Goal: Contribute content: Add original content to the website for others to see

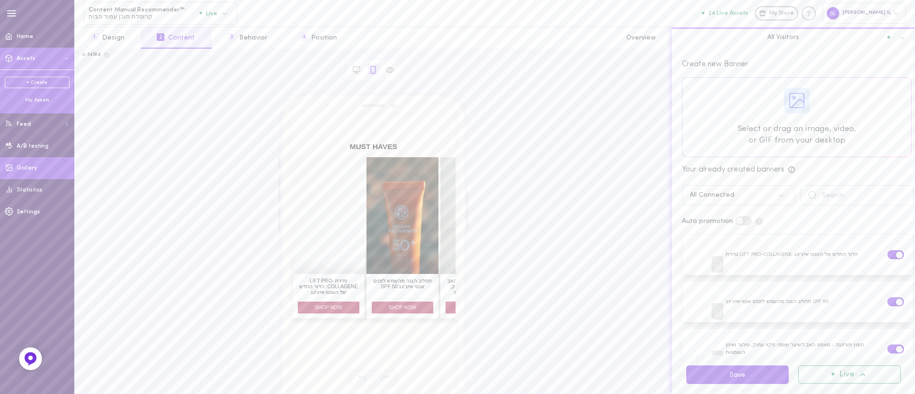
click at [42, 169] on link "Gallery" at bounding box center [37, 168] width 74 height 22
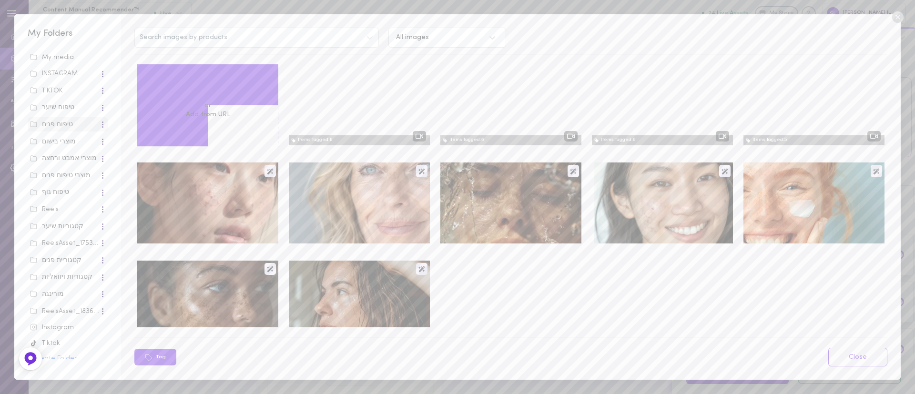
click at [201, 96] on label "Upload media" at bounding box center [207, 97] width 45 height 10
click at [0, 0] on input "Upload media" at bounding box center [0, 0] width 0 height 0
click at [196, 98] on label "Upload media" at bounding box center [207, 97] width 45 height 10
click at [0, 0] on input "Upload media" at bounding box center [0, 0] width 0 height 0
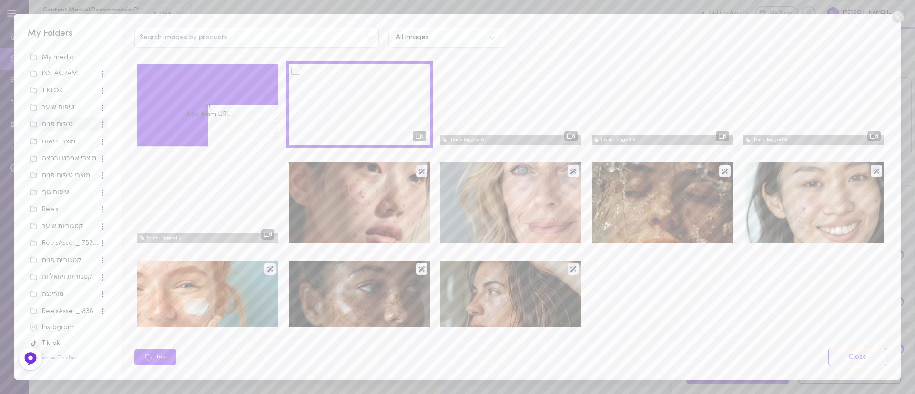
click at [291, 69] on div at bounding box center [295, 70] width 9 height 9
click at [0, 0] on input "checkbox" at bounding box center [0, 0] width 0 height 0
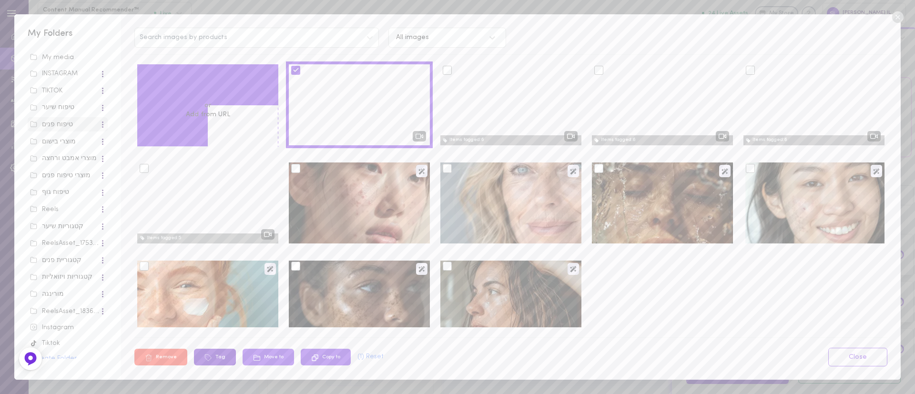
click at [226, 359] on button "Tag" at bounding box center [215, 357] width 42 height 17
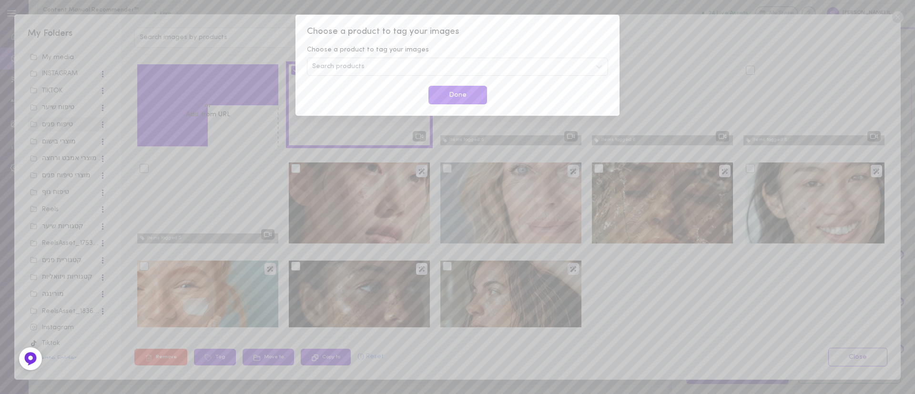
click at [443, 67] on div "Search products" at bounding box center [457, 67] width 301 height 18
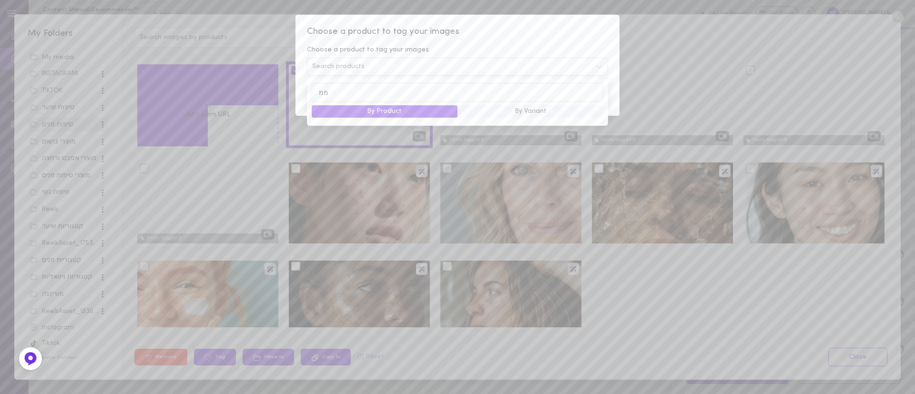
type input "מ"
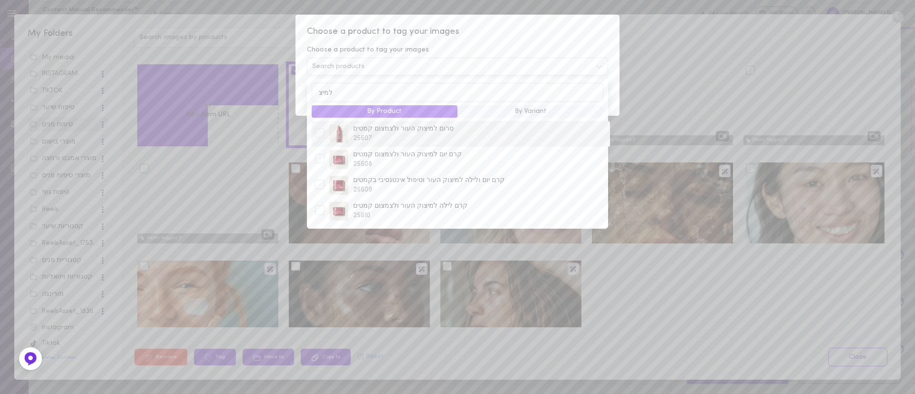
click at [392, 138] on span "25507" at bounding box center [480, 139] width 254 height 10
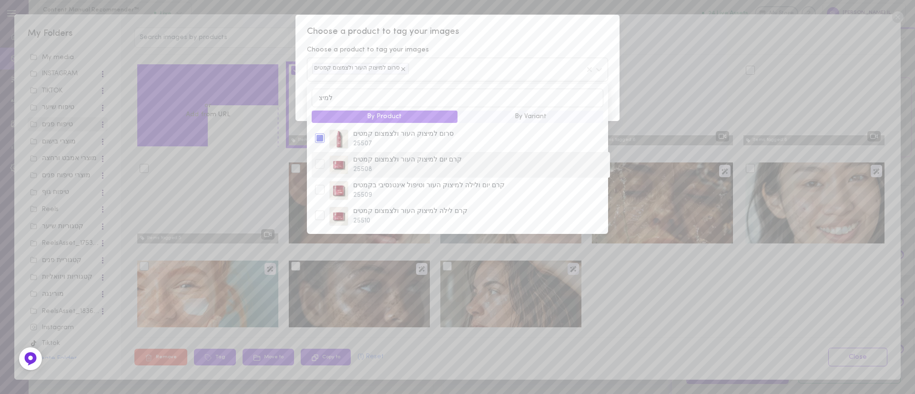
click at [367, 166] on span "25508" at bounding box center [480, 170] width 254 height 10
click at [365, 187] on span "קרם יום ולילה למיצוק העור וטיפול אינטנסיבי בקמטים" at bounding box center [480, 186] width 254 height 10
click at [365, 216] on span "קרם לילה למיצוק העור ולצמצום קמטים" at bounding box center [480, 212] width 254 height 10
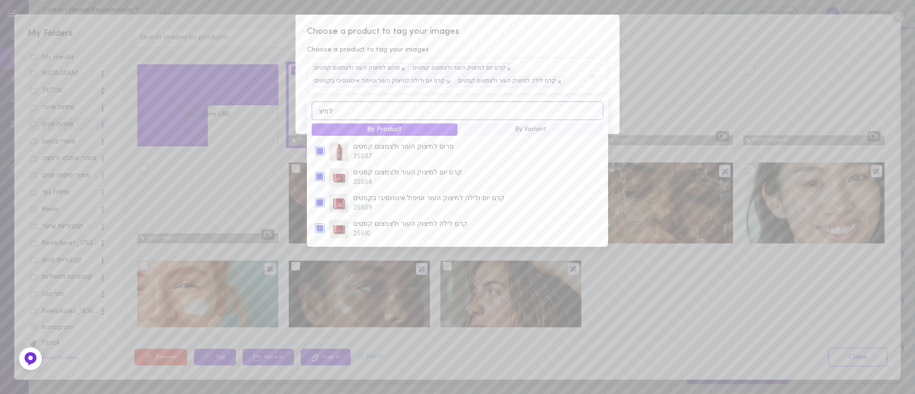
click at [390, 117] on input "למיצ" at bounding box center [458, 111] width 292 height 19
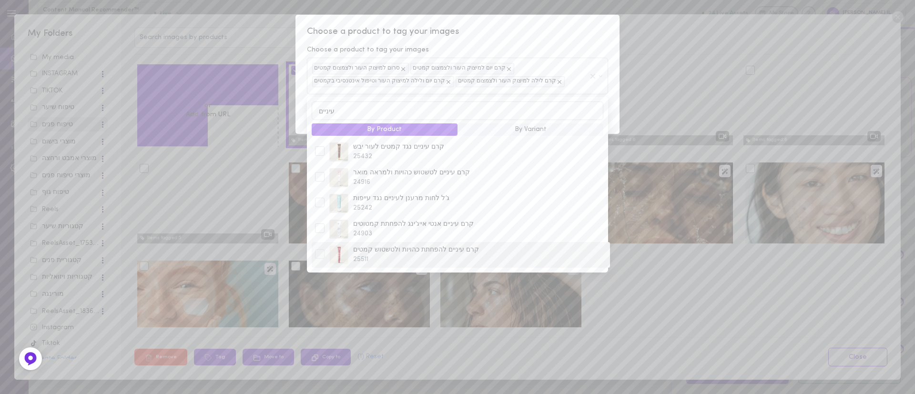
click at [357, 251] on span "קרם עיניים להפחתת כהויות ולטשטוש קמטים" at bounding box center [480, 251] width 254 height 10
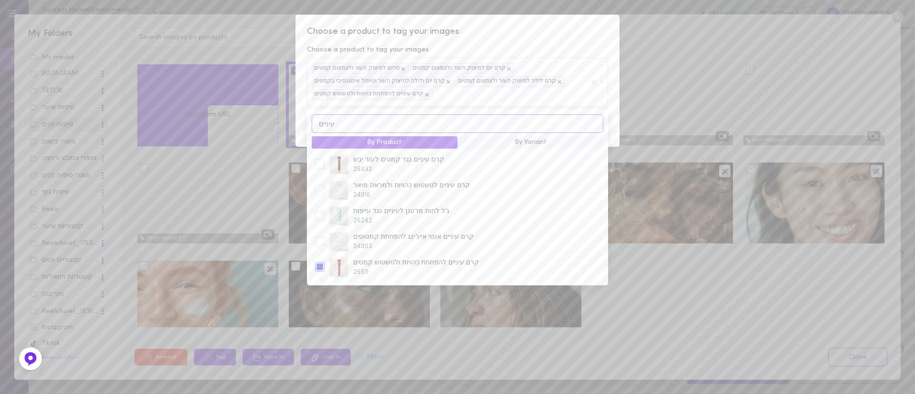
click at [388, 122] on input "עיניים" at bounding box center [458, 123] width 292 height 19
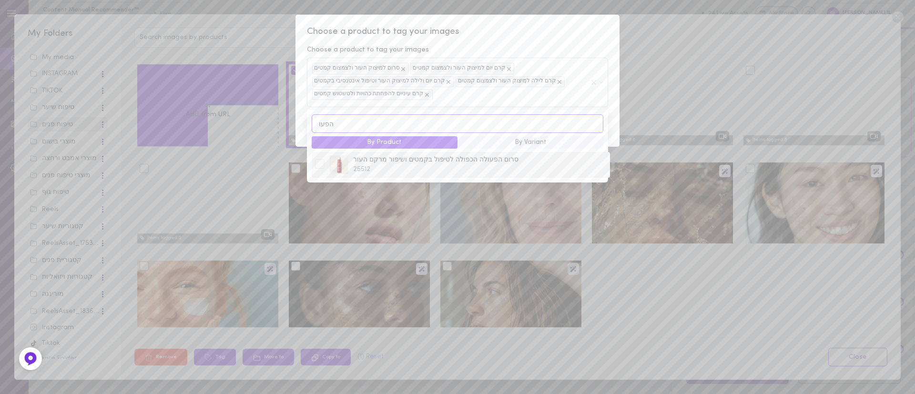
type input "הפעו"
click at [373, 169] on span "25512" at bounding box center [480, 170] width 254 height 10
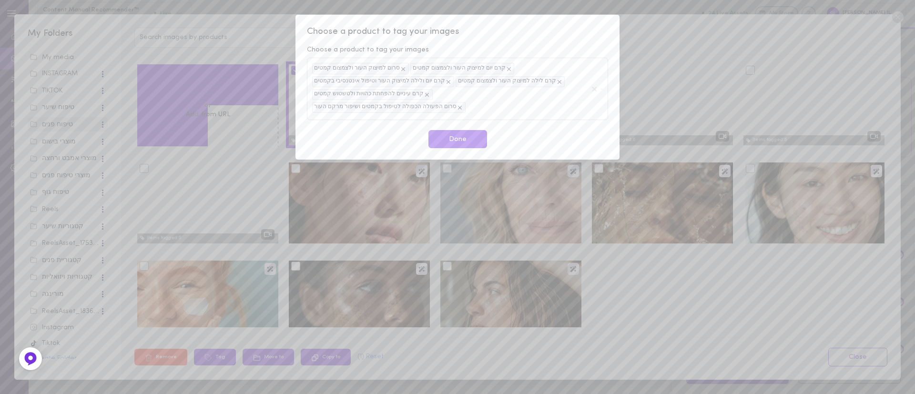
click at [573, 38] on span "Choose a product to tag your images" at bounding box center [457, 32] width 301 height 12
click at [455, 130] on button "Done" at bounding box center [458, 139] width 59 height 19
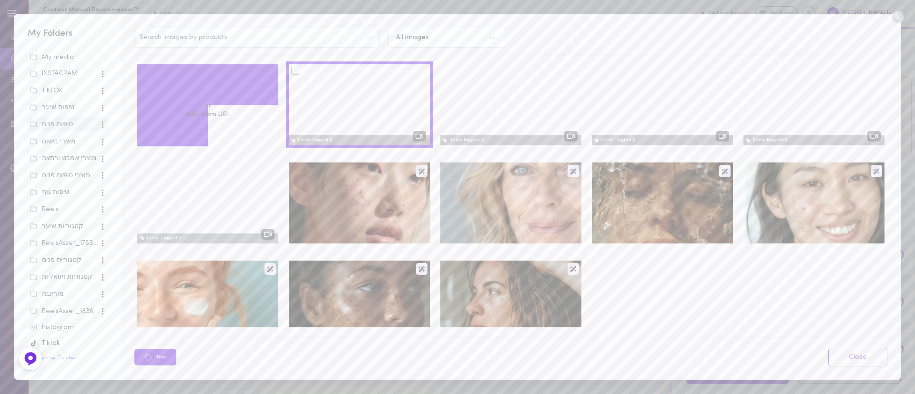
click at [898, 18] on icon at bounding box center [897, 16] width 11 height 11
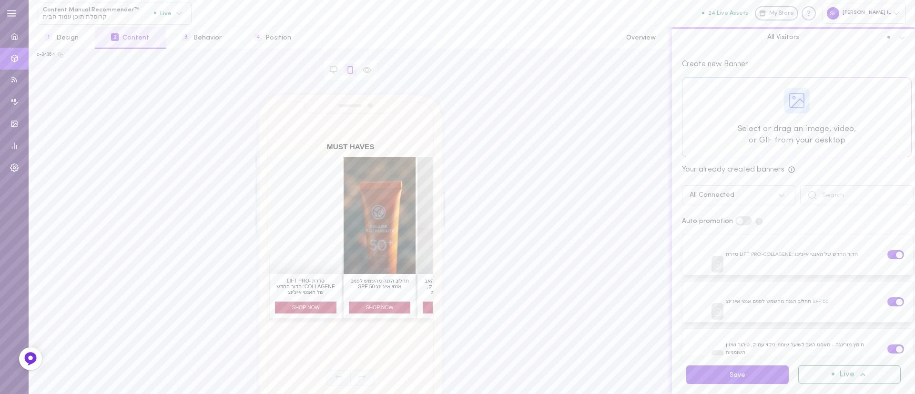
click at [832, 115] on div at bounding box center [797, 117] width 229 height 79
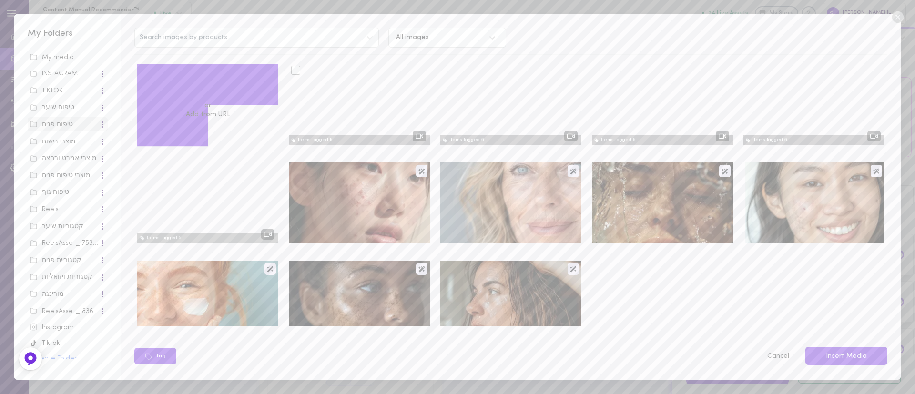
click at [359, 115] on div at bounding box center [359, 104] width 141 height 81
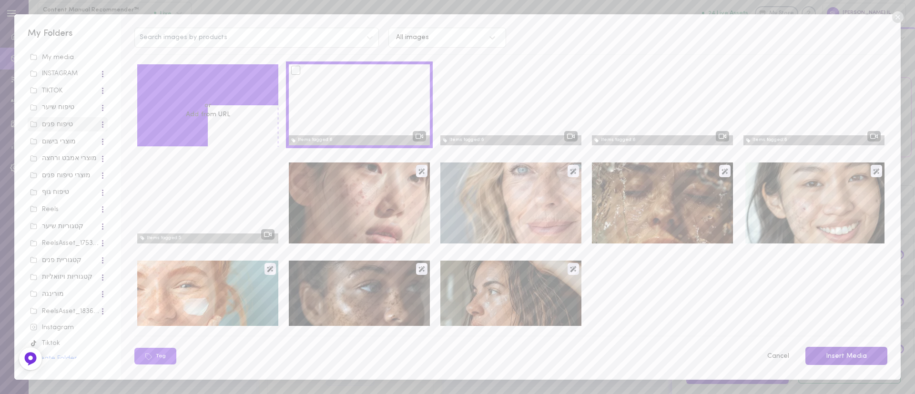
click at [869, 352] on button "Insert Media" at bounding box center [847, 356] width 82 height 19
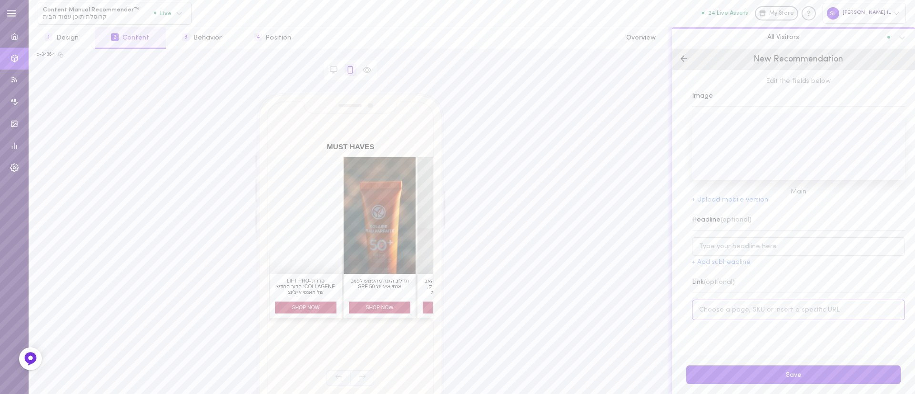
click at [773, 312] on input at bounding box center [798, 310] width 213 height 21
paste input "[URL][DOMAIN_NAME]"
type input "[URL][DOMAIN_NAME]"
click at [747, 377] on button "Save" at bounding box center [794, 375] width 215 height 19
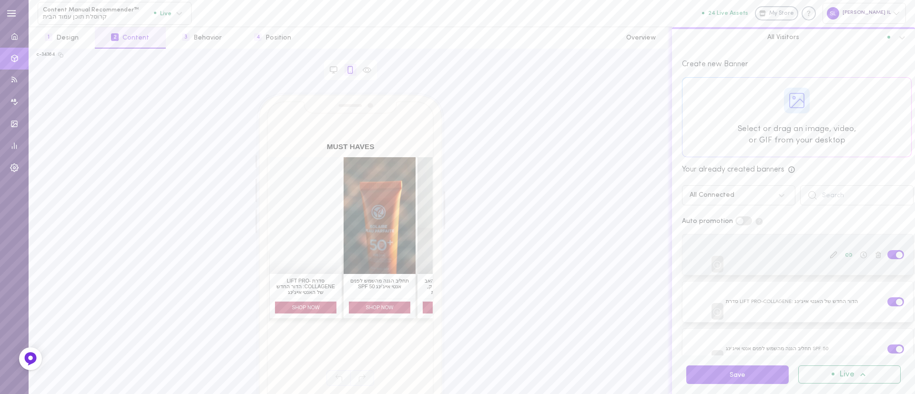
click at [875, 254] on icon at bounding box center [878, 255] width 7 height 7
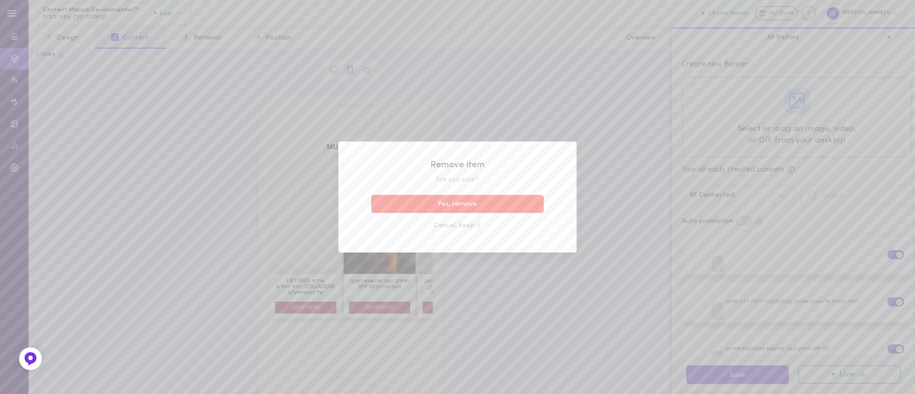
click at [530, 198] on button "Yes, remove" at bounding box center [457, 204] width 173 height 19
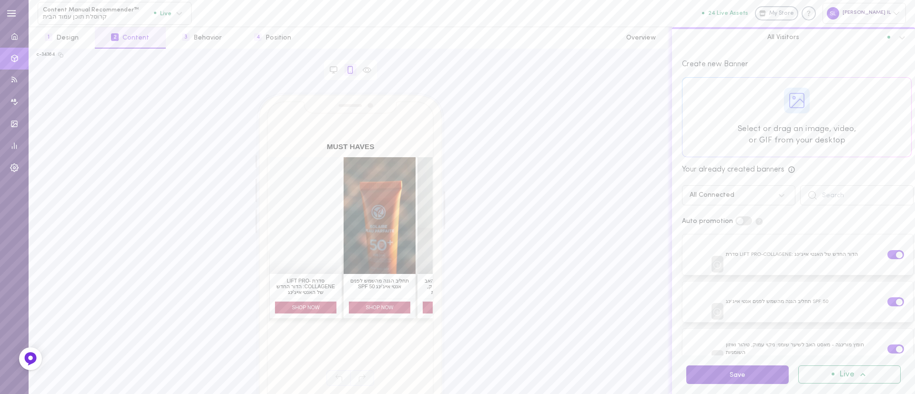
click at [714, 375] on button "Save" at bounding box center [738, 375] width 103 height 19
click at [745, 15] on button "24 Live Assets" at bounding box center [725, 13] width 46 height 6
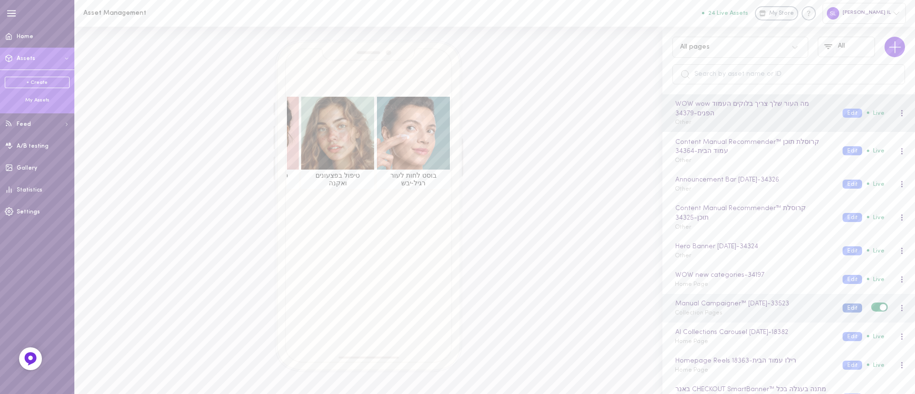
click at [848, 308] on button "Edit" at bounding box center [853, 308] width 20 height 9
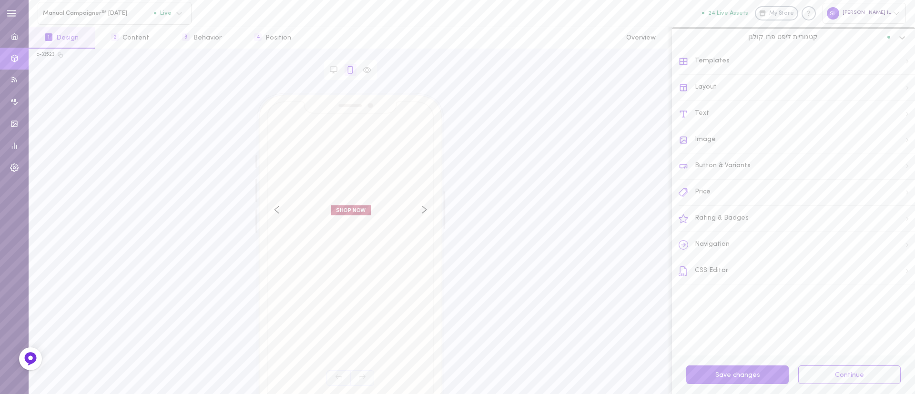
click at [903, 42] on div at bounding box center [904, 38] width 21 height 16
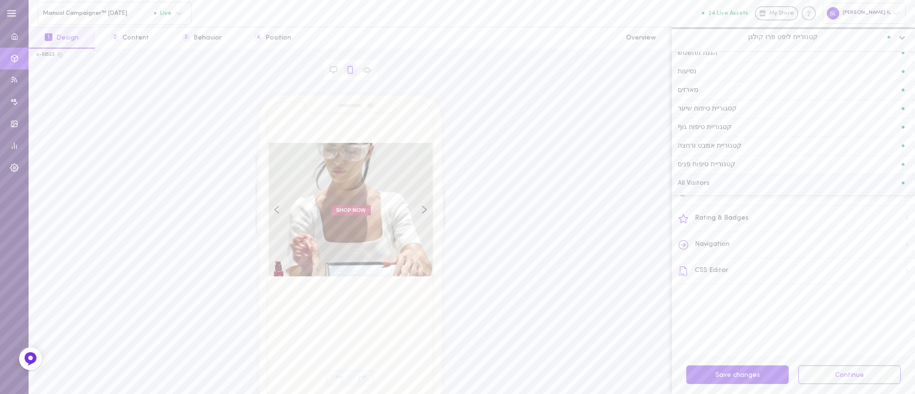
click at [774, 182] on div "All Visitors" at bounding box center [794, 183] width 232 height 7
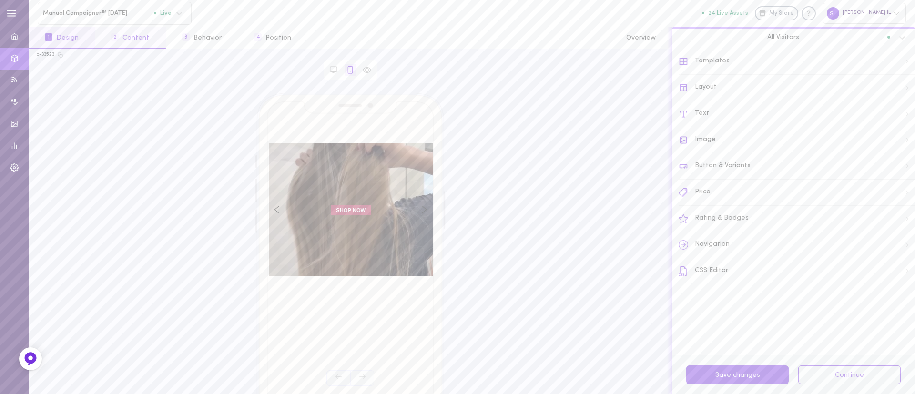
click at [120, 36] on button "2 Content" at bounding box center [130, 37] width 71 height 21
click at [725, 126] on div at bounding box center [797, 117] width 229 height 79
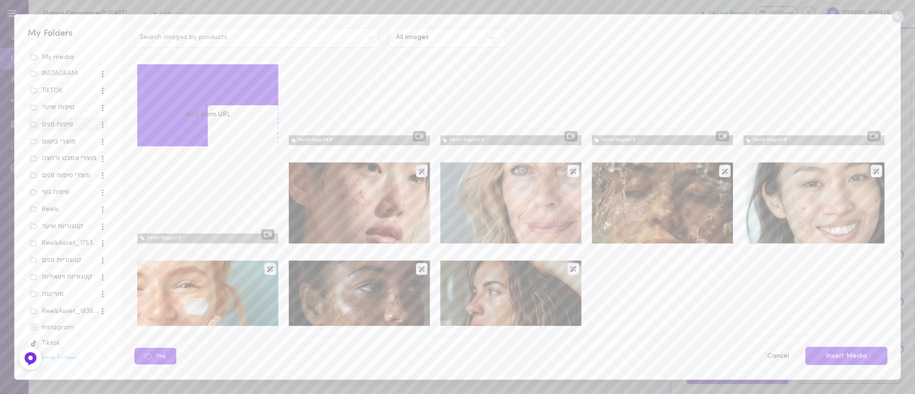
click at [303, 119] on div at bounding box center [359, 104] width 141 height 81
click at [369, 92] on div at bounding box center [359, 104] width 141 height 81
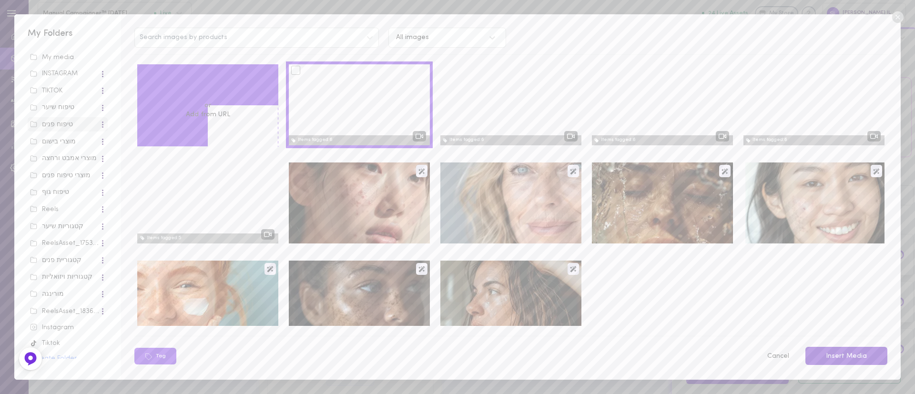
click at [871, 359] on button "Insert Media" at bounding box center [847, 356] width 82 height 19
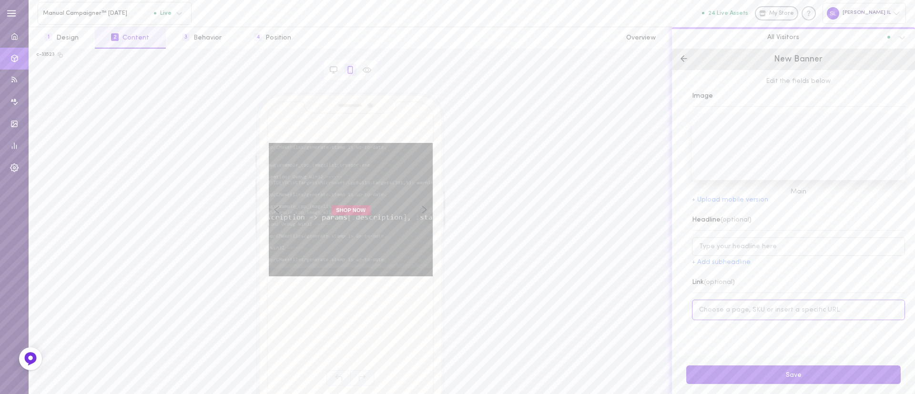
click at [785, 314] on input at bounding box center [798, 310] width 213 height 21
paste input "[URL][DOMAIN_NAME]"
type input "[URL][DOMAIN_NAME]"
click at [783, 366] on button "Save" at bounding box center [794, 375] width 215 height 19
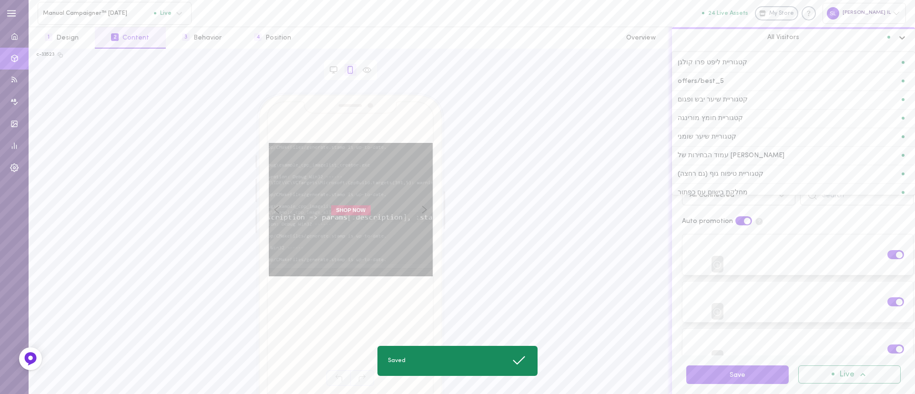
click at [902, 39] on icon at bounding box center [903, 38] width 10 height 10
click at [773, 160] on div "קטגוריית טיפוח פנים" at bounding box center [793, 165] width 243 height 19
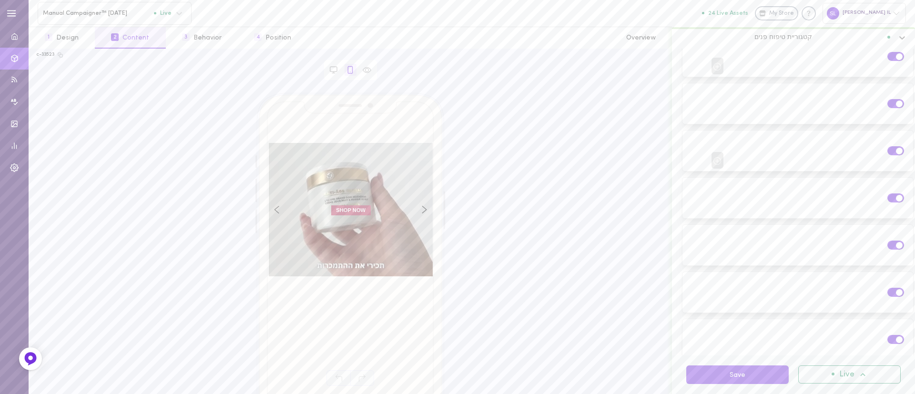
scroll to position [0, 0]
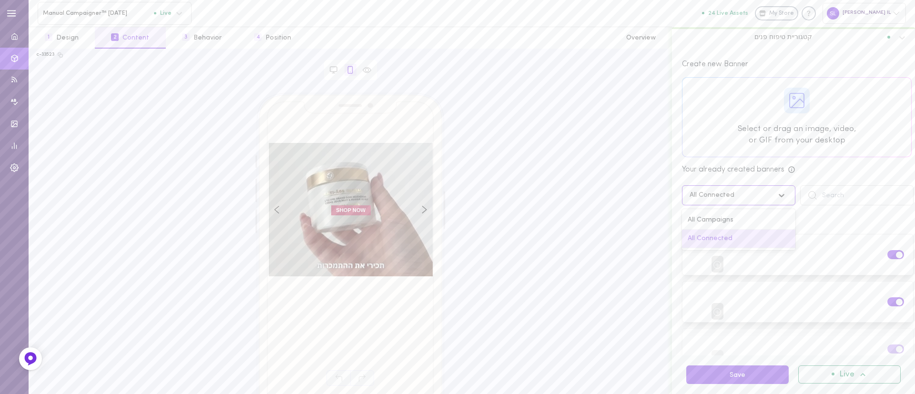
click at [774, 189] on div at bounding box center [784, 195] width 21 height 16
click at [751, 219] on div "All Campaigns" at bounding box center [738, 220] width 113 height 19
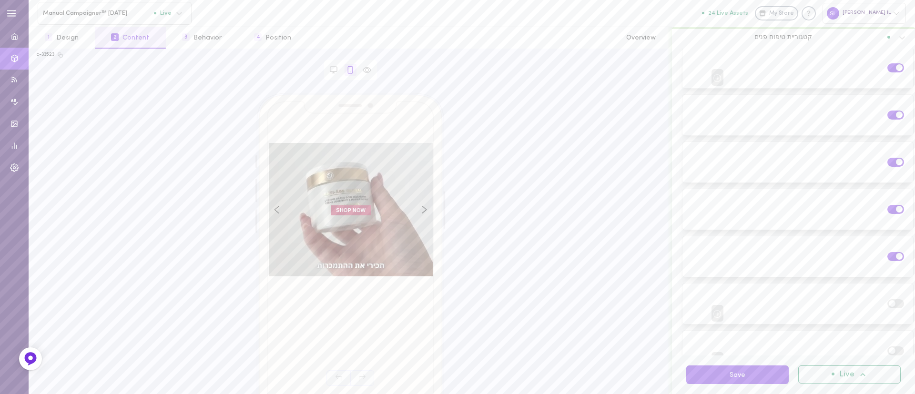
scroll to position [502, 0]
click at [888, 249] on label at bounding box center [896, 253] width 17 height 9
click at [0, 0] on input "checkbox" at bounding box center [0, 0] width 0 height 0
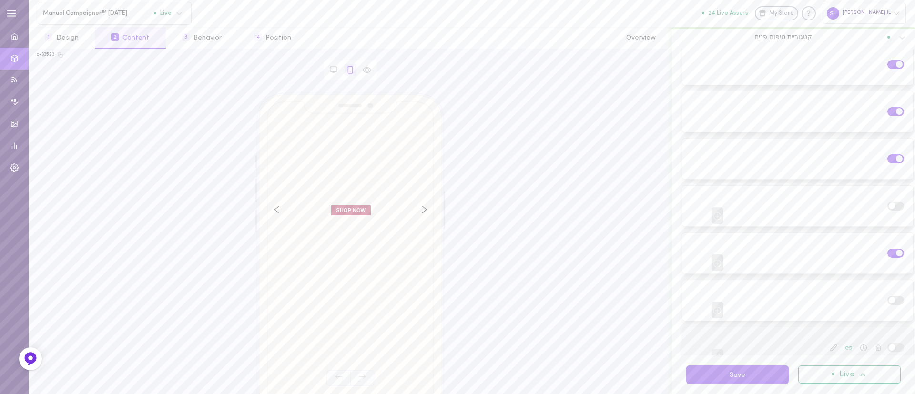
click at [888, 343] on label at bounding box center [896, 347] width 17 height 9
click at [0, 0] on input "checkbox" at bounding box center [0, 0] width 0 height 0
click at [893, 202] on label at bounding box center [896, 206] width 17 height 9
click at [0, 0] on input "checkbox" at bounding box center [0, 0] width 0 height 0
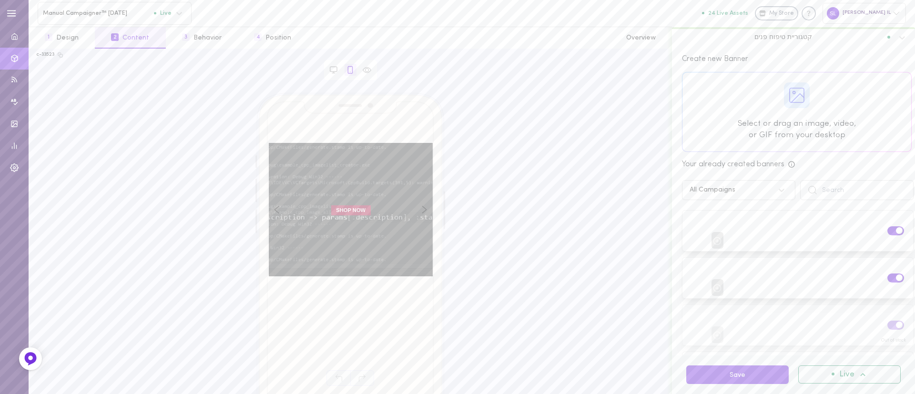
scroll to position [0, 0]
click at [751, 378] on button "Save" at bounding box center [738, 375] width 103 height 19
